Goal: Task Accomplishment & Management: Use online tool/utility

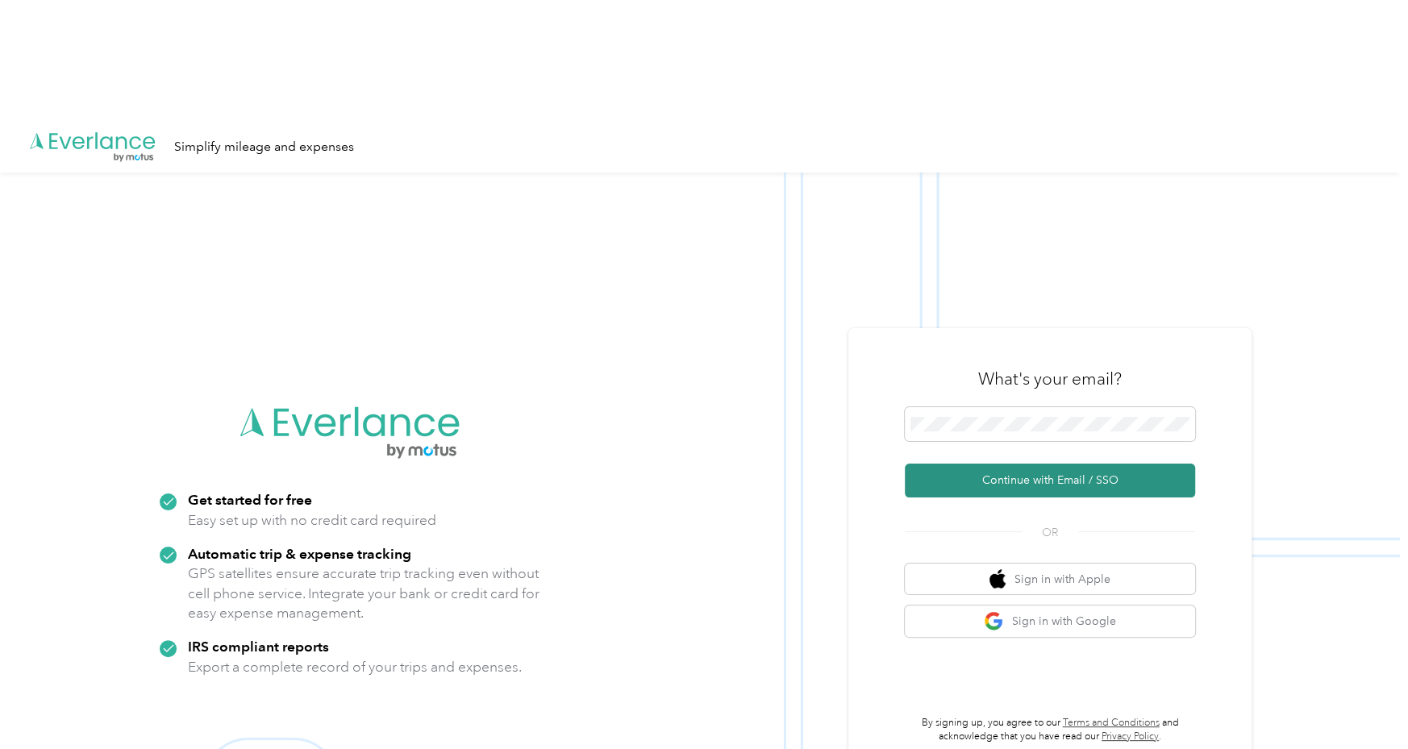
click at [1032, 464] on button "Continue with Email / SSO" at bounding box center [1050, 481] width 290 height 34
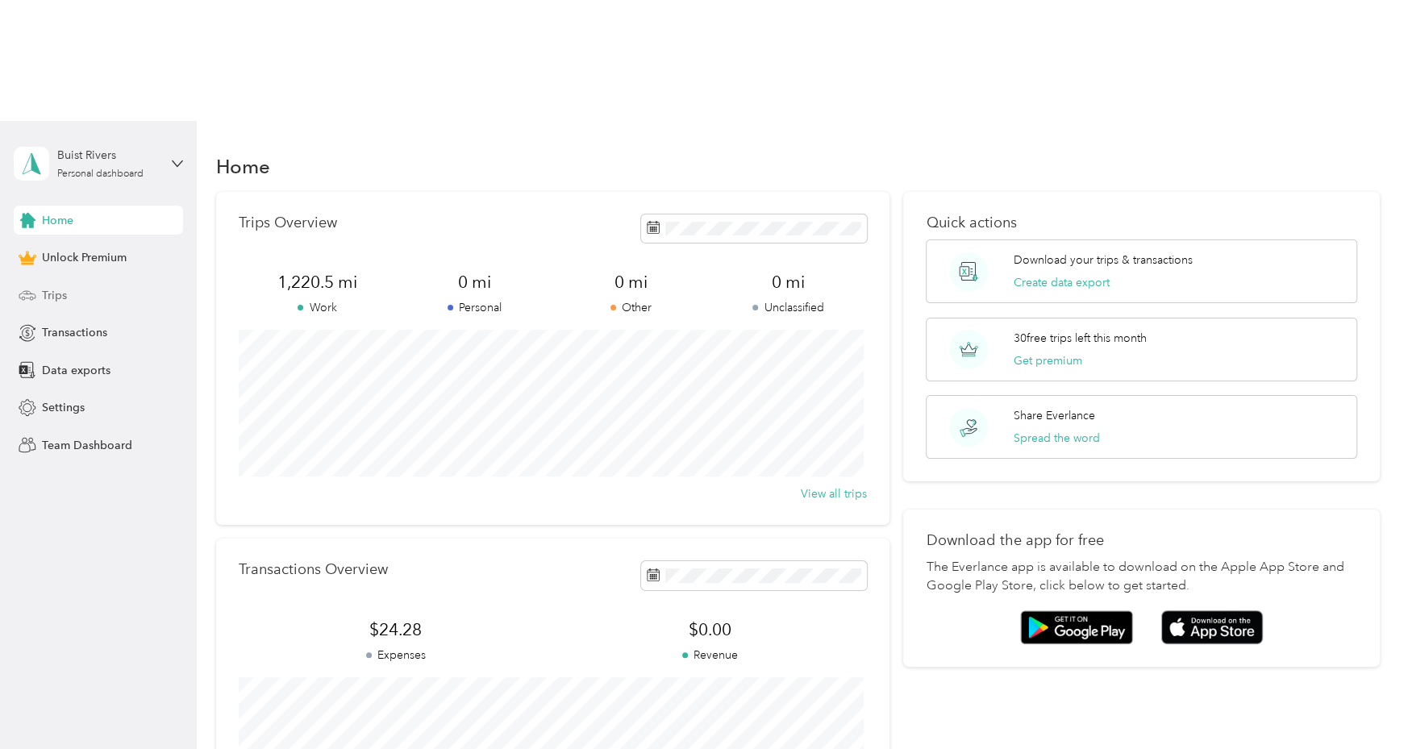
click at [74, 281] on div "Trips" at bounding box center [98, 295] width 169 height 29
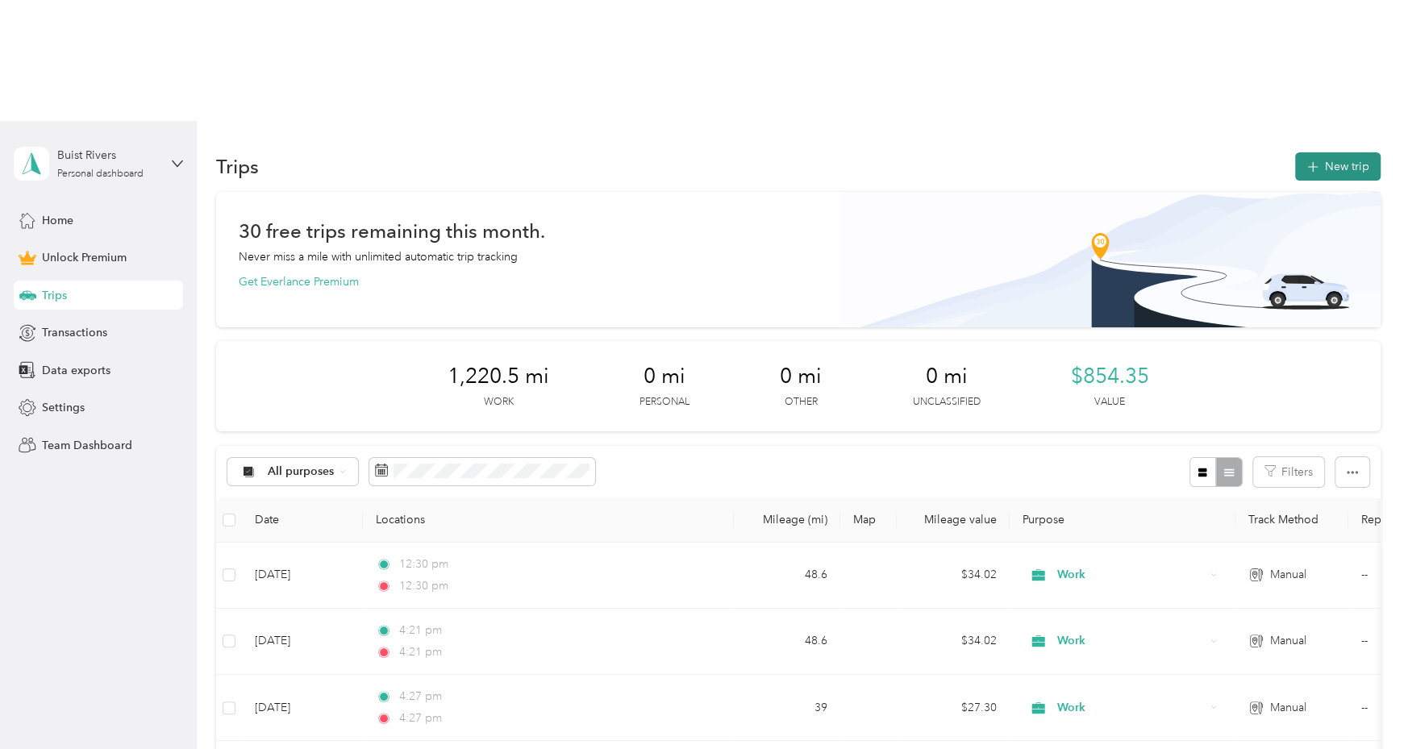
click at [1340, 152] on button "New trip" at bounding box center [1337, 166] width 85 height 28
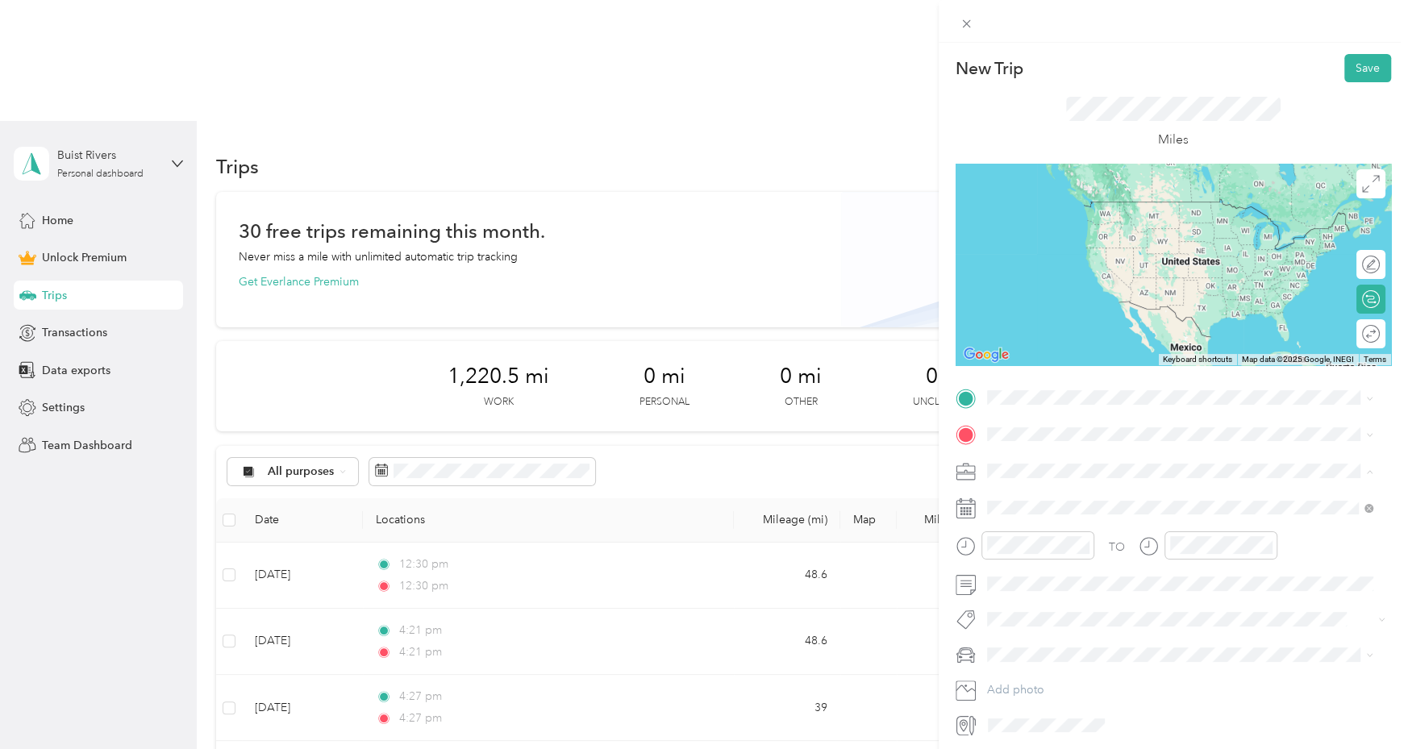
click at [1014, 492] on span "Work" at bounding box center [1006, 499] width 27 height 14
click at [1063, 591] on span at bounding box center [1186, 584] width 410 height 26
click at [1355, 70] on button "Save" at bounding box center [1367, 68] width 47 height 28
